Goal: Navigation & Orientation: Understand site structure

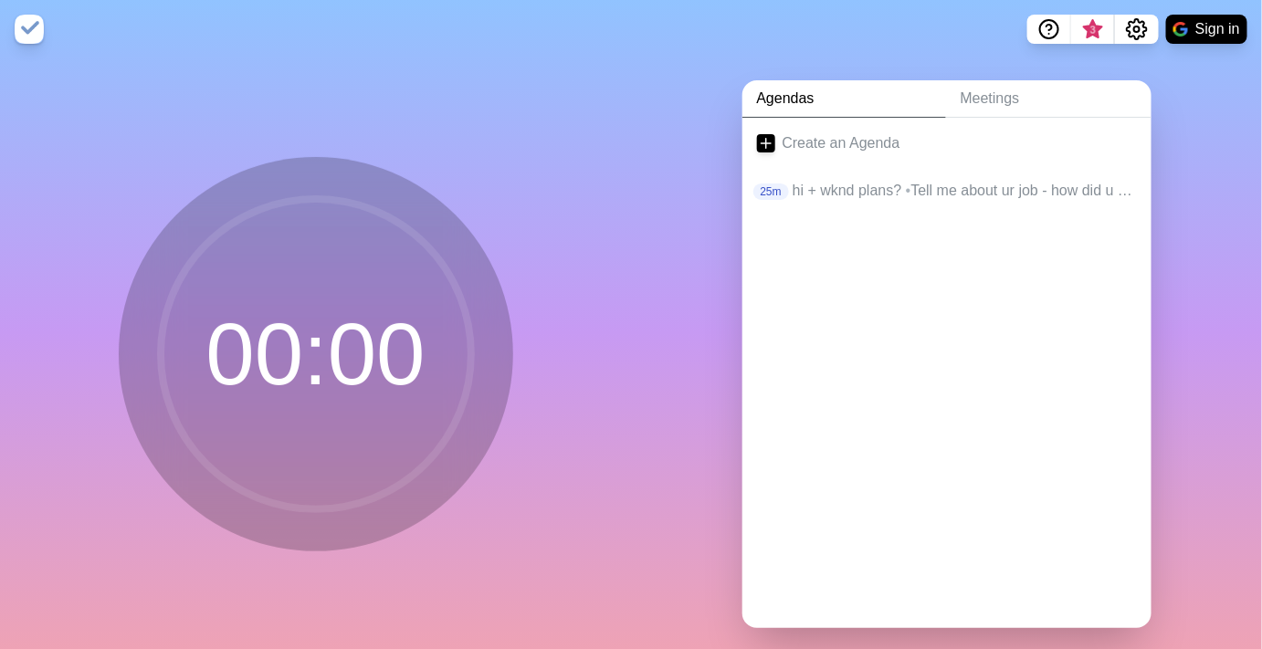
click at [1145, 647] on div "Agendas Meetings Create an Agenda 25m hi + wknd plans? • Tell me about ur job -…" at bounding box center [946, 361] width 631 height 606
click at [669, 242] on div "Agendas Meetings Create an Agenda 25m hi + wknd plans? • Tell me about ur job -…" at bounding box center [946, 361] width 631 height 606
click at [1061, 86] on link "Meetings" at bounding box center [1048, 98] width 205 height 37
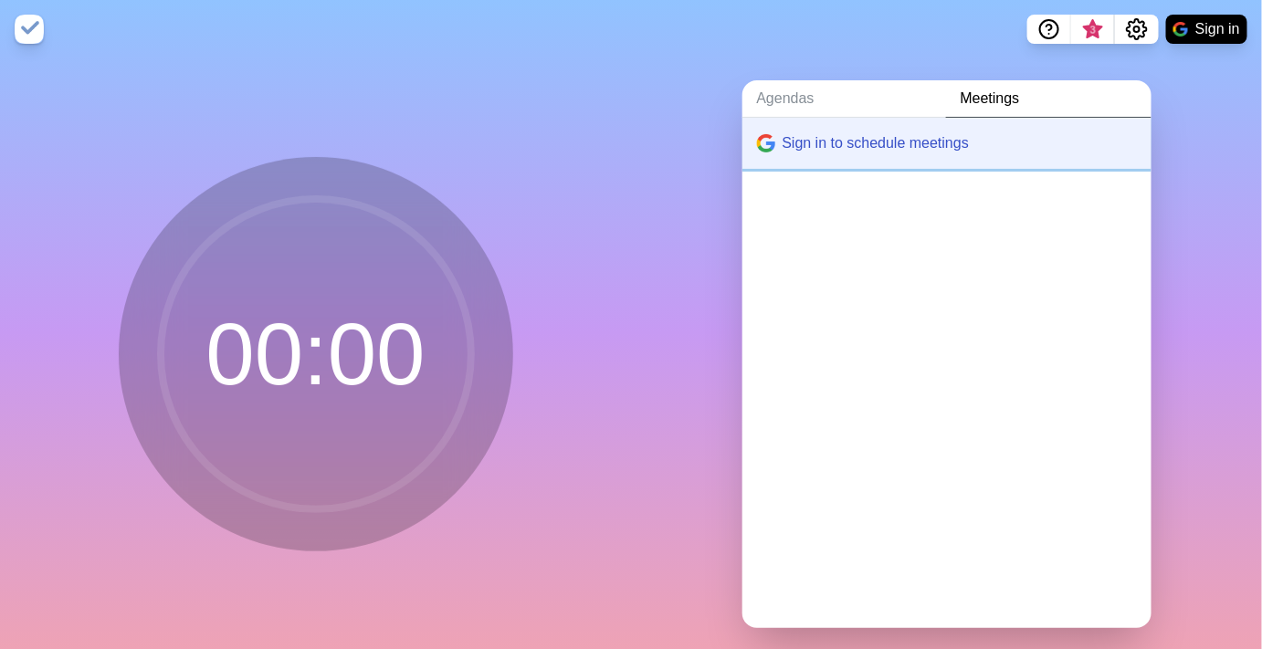
click at [869, 140] on button "Sign in to schedule meetings" at bounding box center [946, 143] width 409 height 51
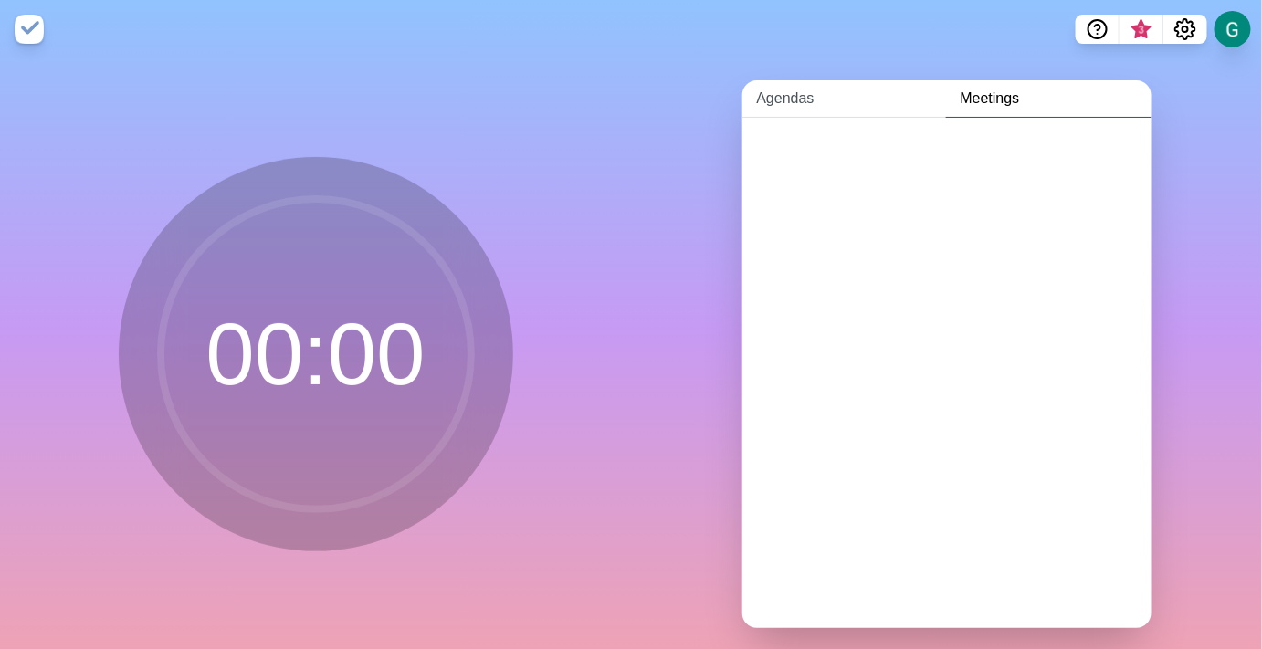
click at [843, 101] on link "Agendas" at bounding box center [844, 98] width 204 height 37
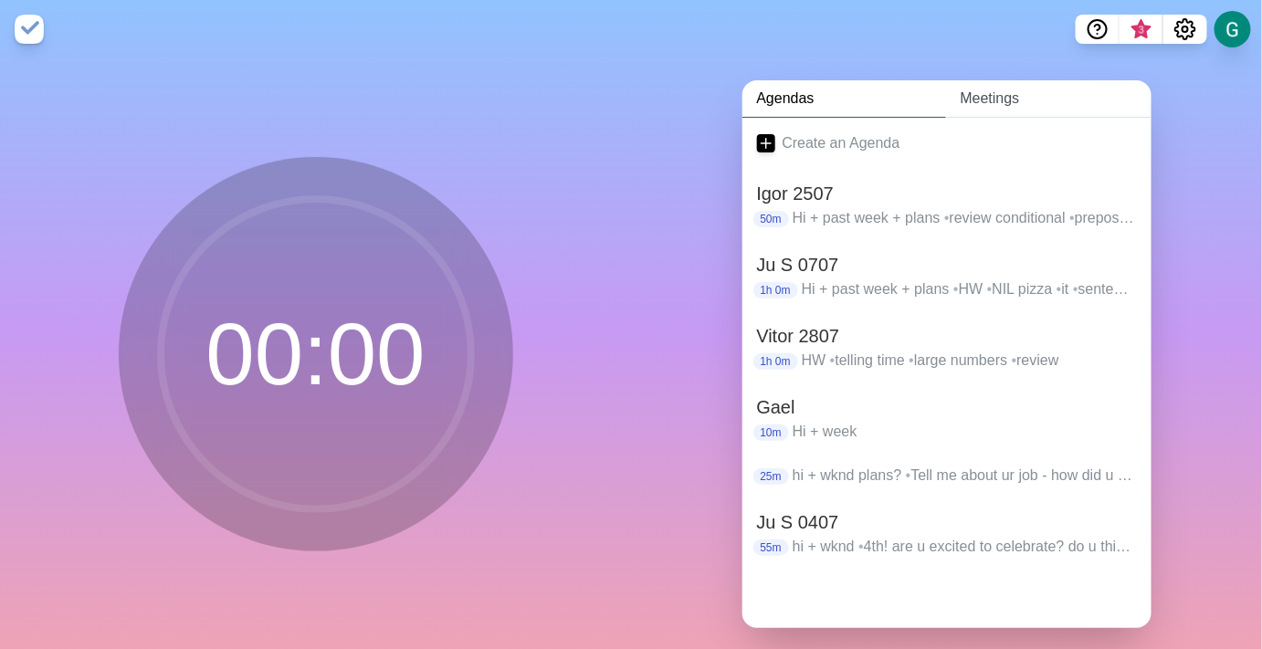
click at [972, 97] on link "Meetings" at bounding box center [1048, 98] width 205 height 37
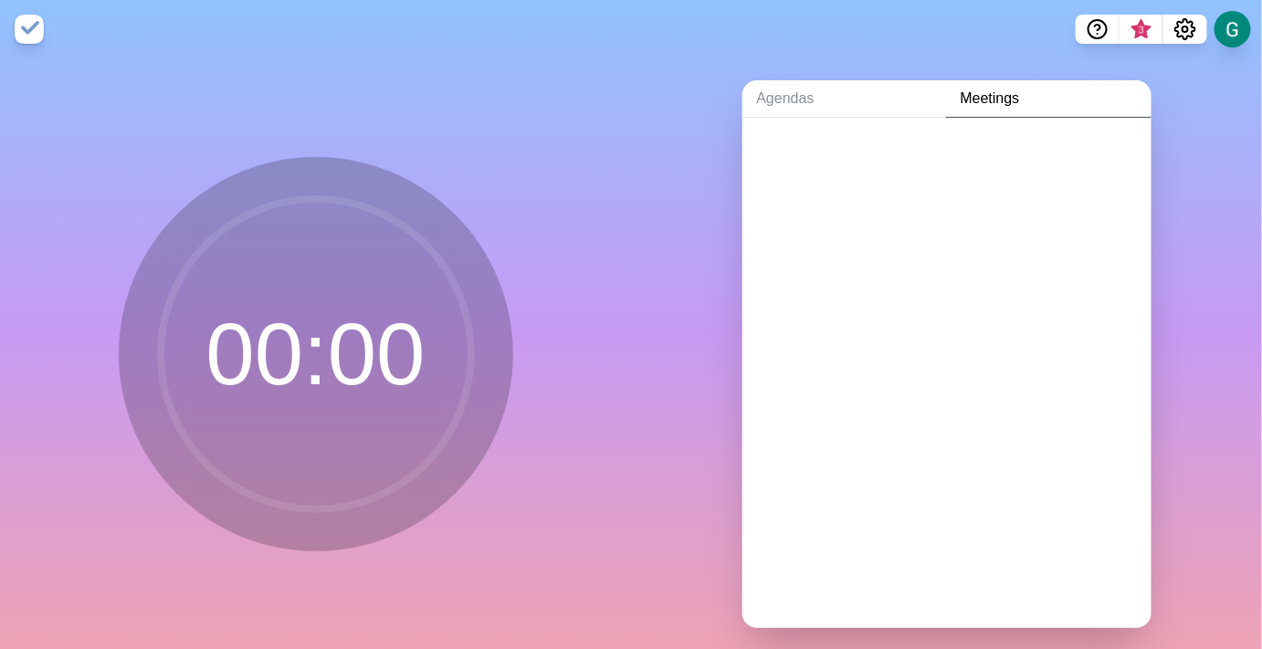
click at [976, 191] on div at bounding box center [946, 373] width 409 height 511
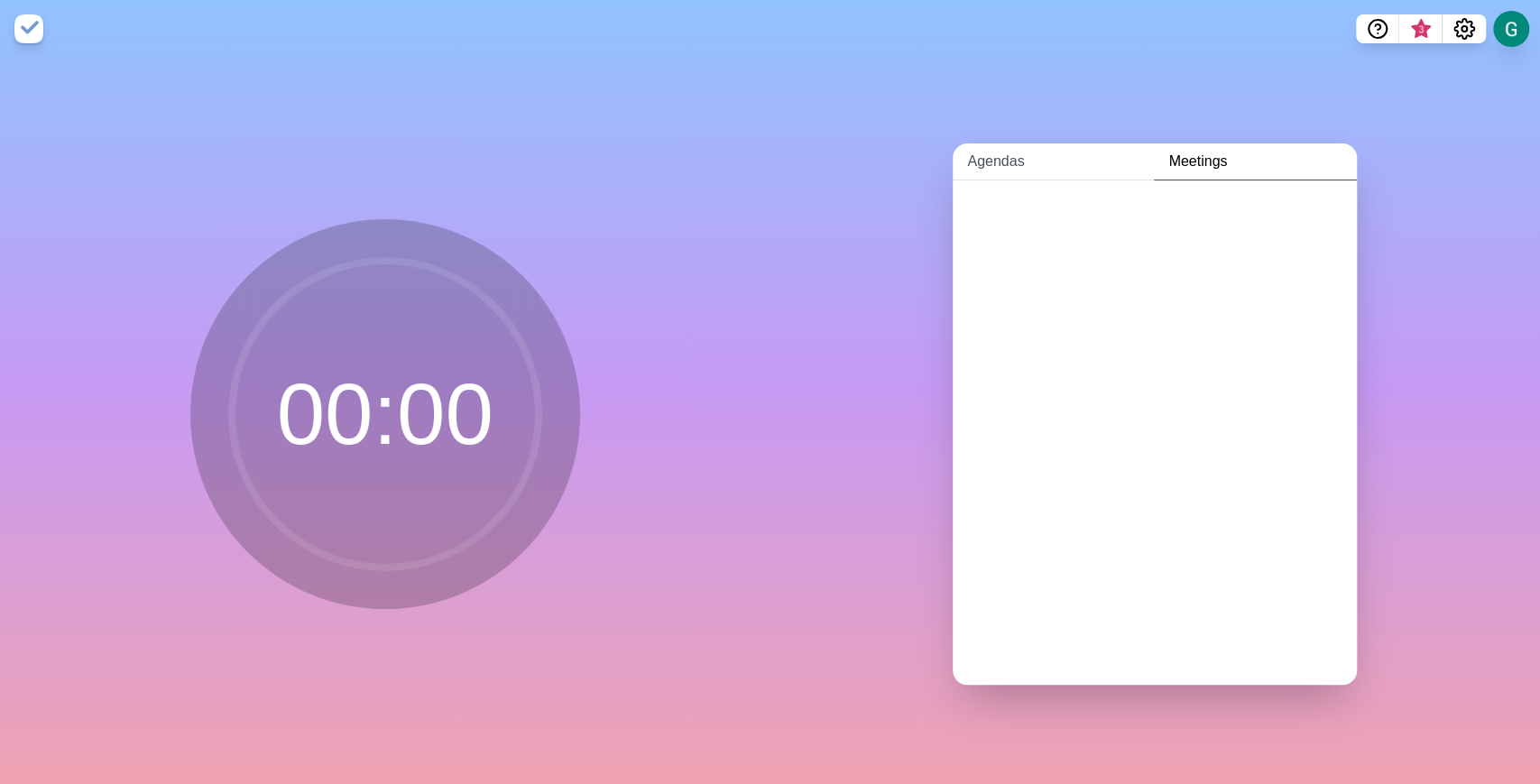
click at [997, 160] on link "Agendas" at bounding box center [1053, 161] width 202 height 37
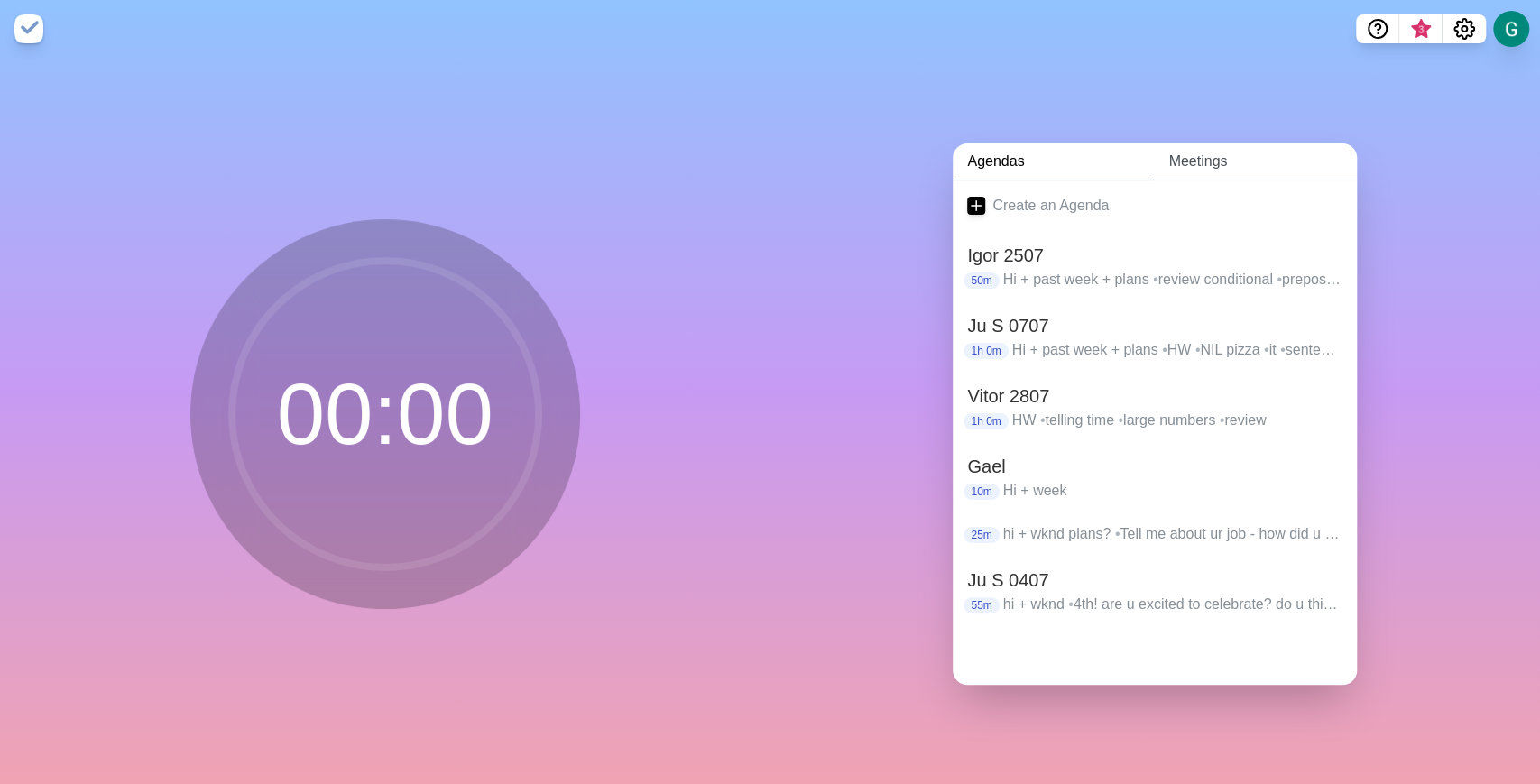
click at [1205, 150] on link "Meetings" at bounding box center [1255, 161] width 203 height 37
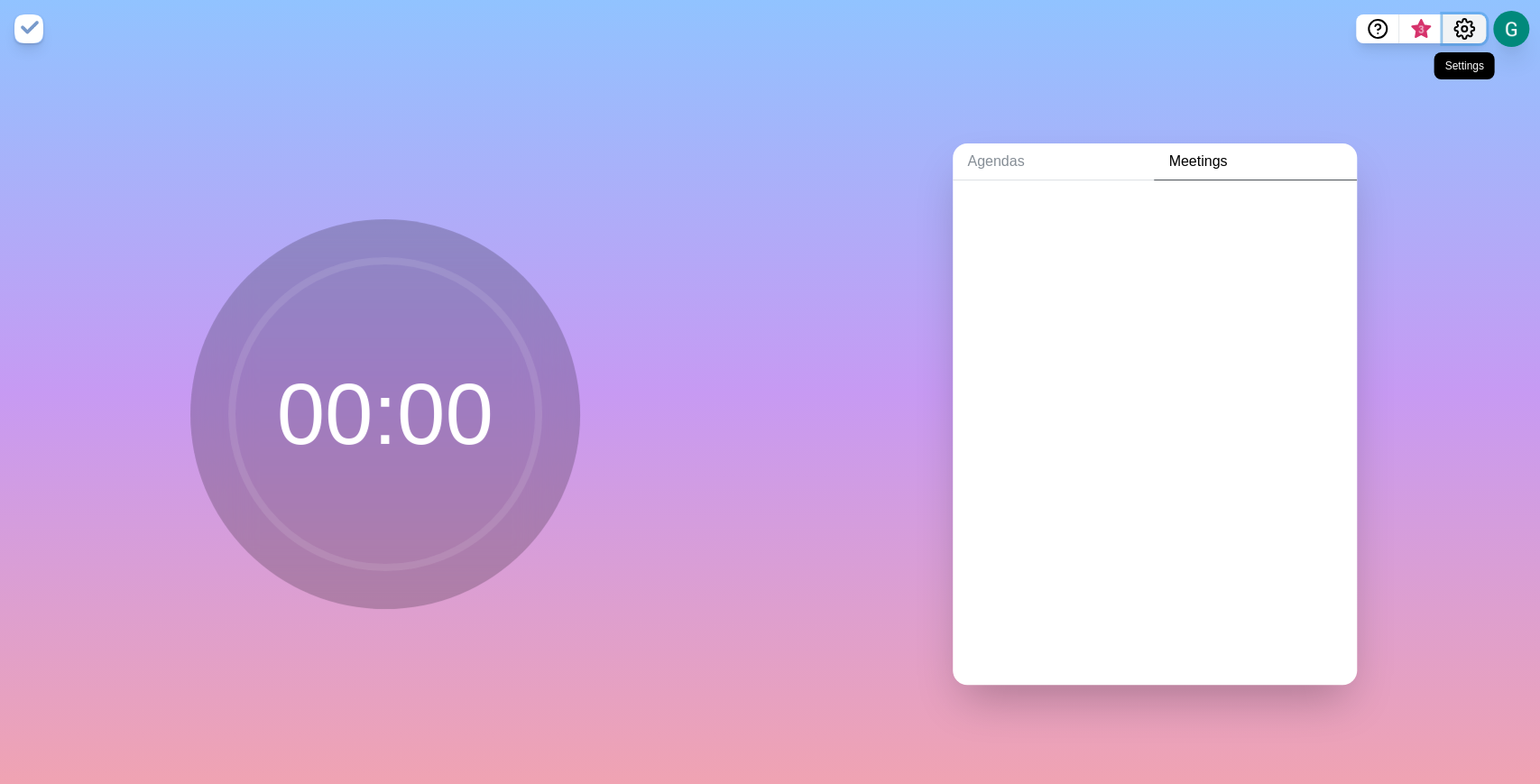
click at [1246, 22] on icon "Settings" at bounding box center [1464, 29] width 20 height 20
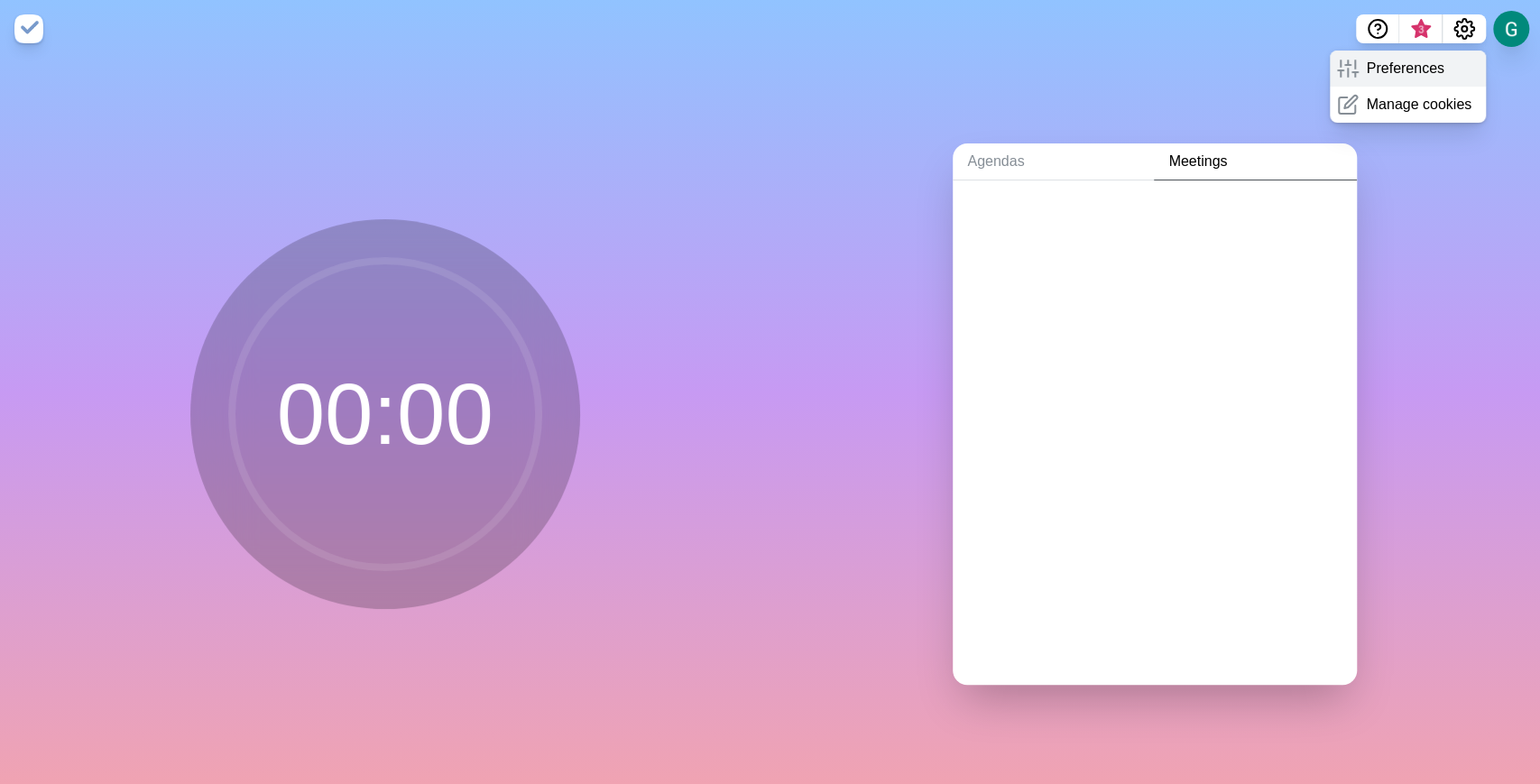
click at [1246, 57] on p "Preferences" at bounding box center [1405, 68] width 78 height 22
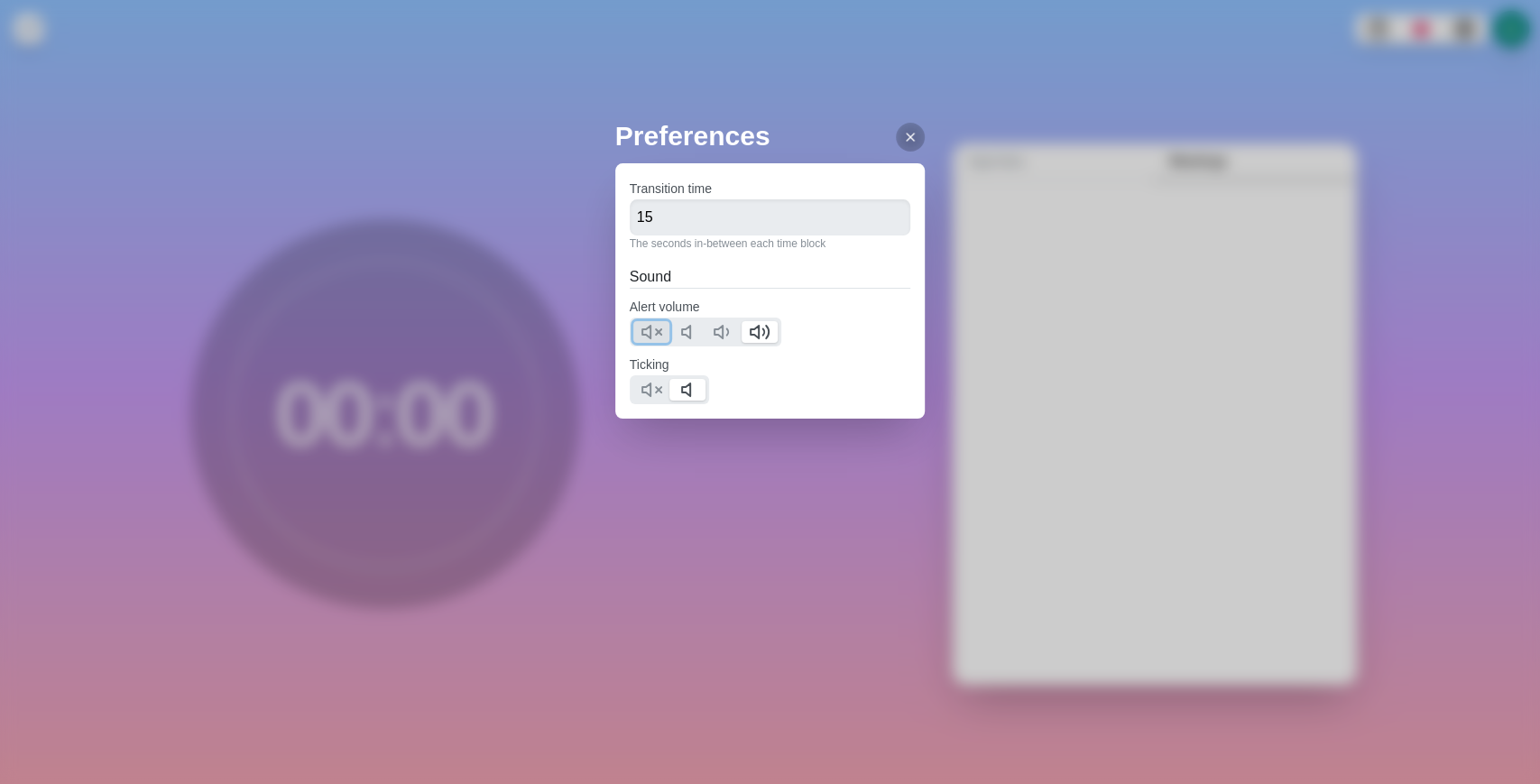
click at [657, 339] on icon at bounding box center [651, 332] width 22 height 22
click at [650, 380] on icon at bounding box center [651, 390] width 22 height 22
click at [903, 143] on icon at bounding box center [910, 137] width 15 height 15
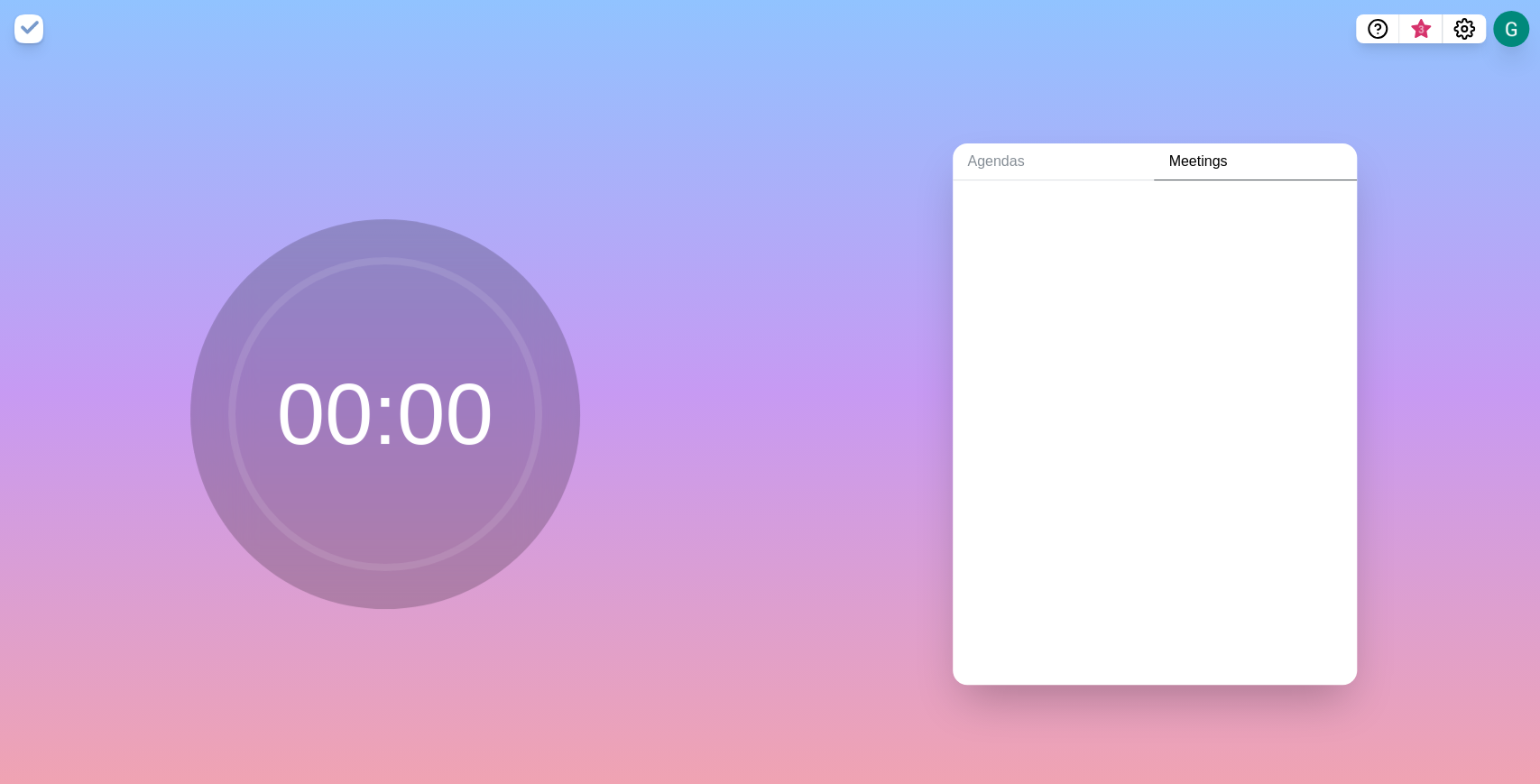
click at [1246, 33] on div "Preferences Transition time 15 The seconds in-between each time block Sound Ale…" at bounding box center [770, 392] width 1540 height 784
click at [1246, 20] on icon "Settings" at bounding box center [1464, 29] width 22 height 22
click at [1246, 304] on div "Agendas Meetings" at bounding box center [1156, 420] width 770 height 726
click at [861, 170] on div "Agendas Meetings" at bounding box center [1156, 420] width 770 height 726
